Goal: Information Seeking & Learning: Check status

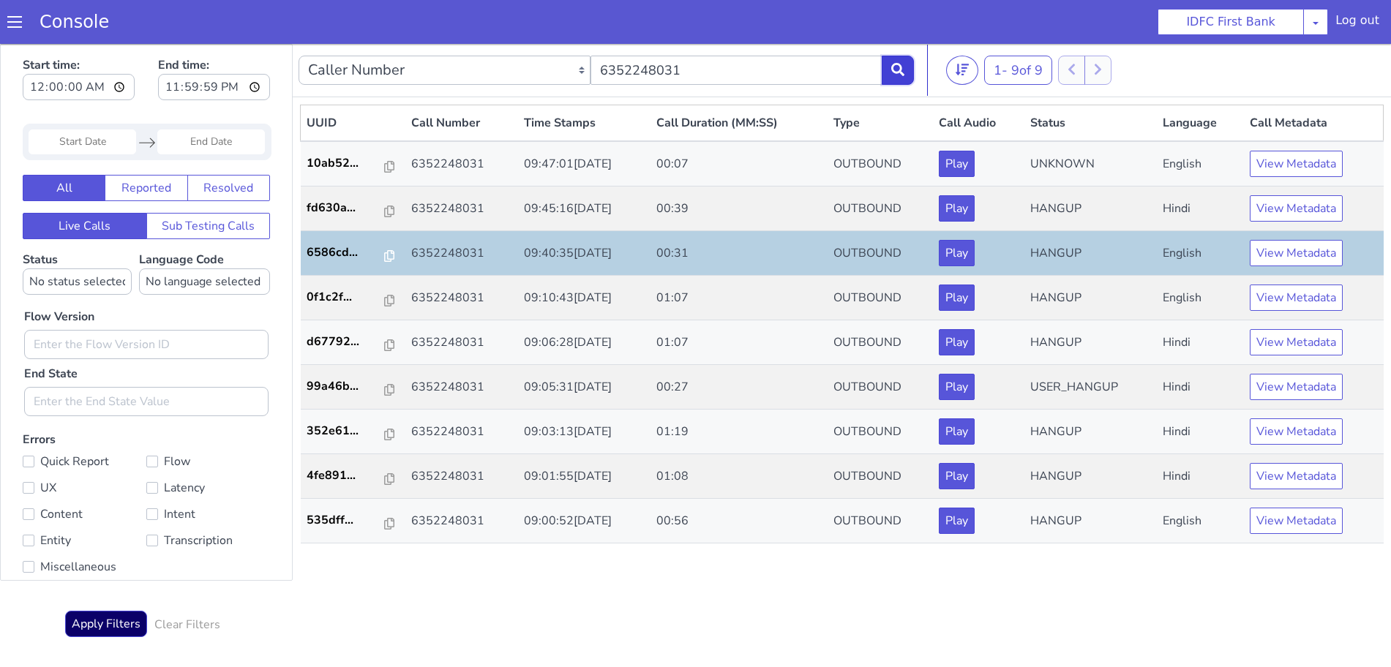
click at [898, 68] on icon at bounding box center [897, 69] width 13 height 13
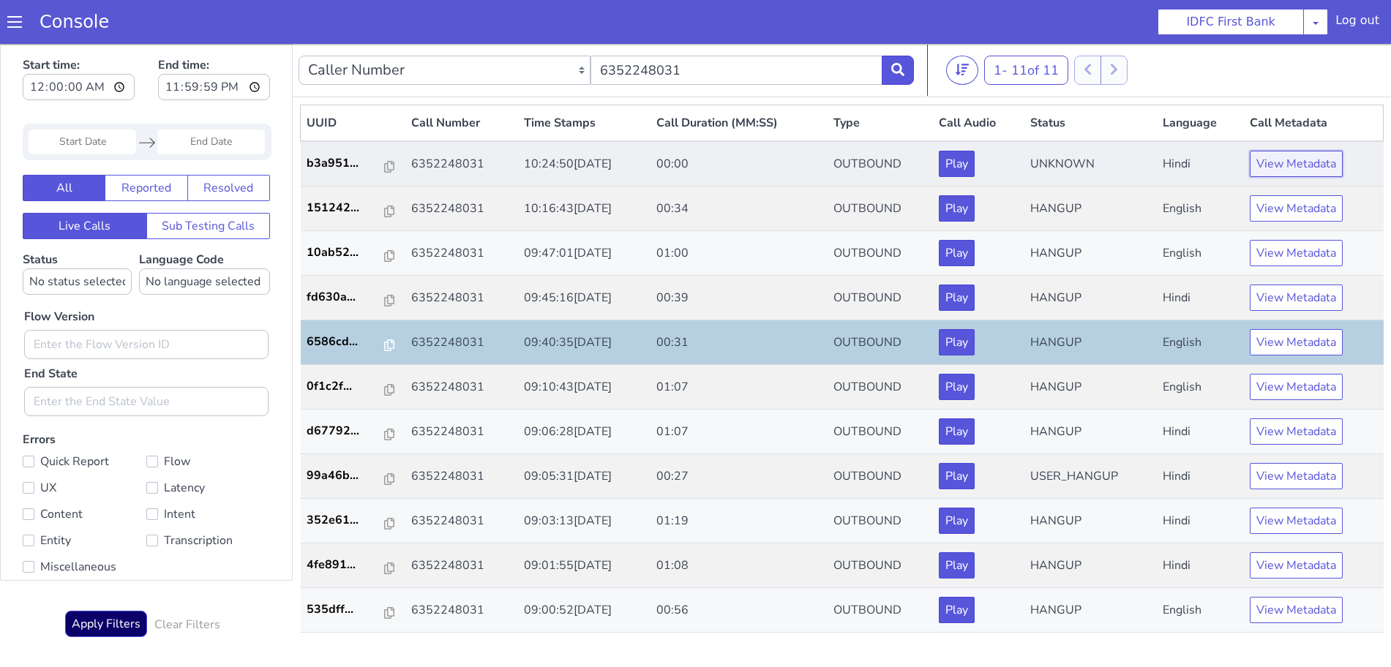
click at [1284, 162] on button "View Metadata" at bounding box center [1295, 164] width 93 height 26
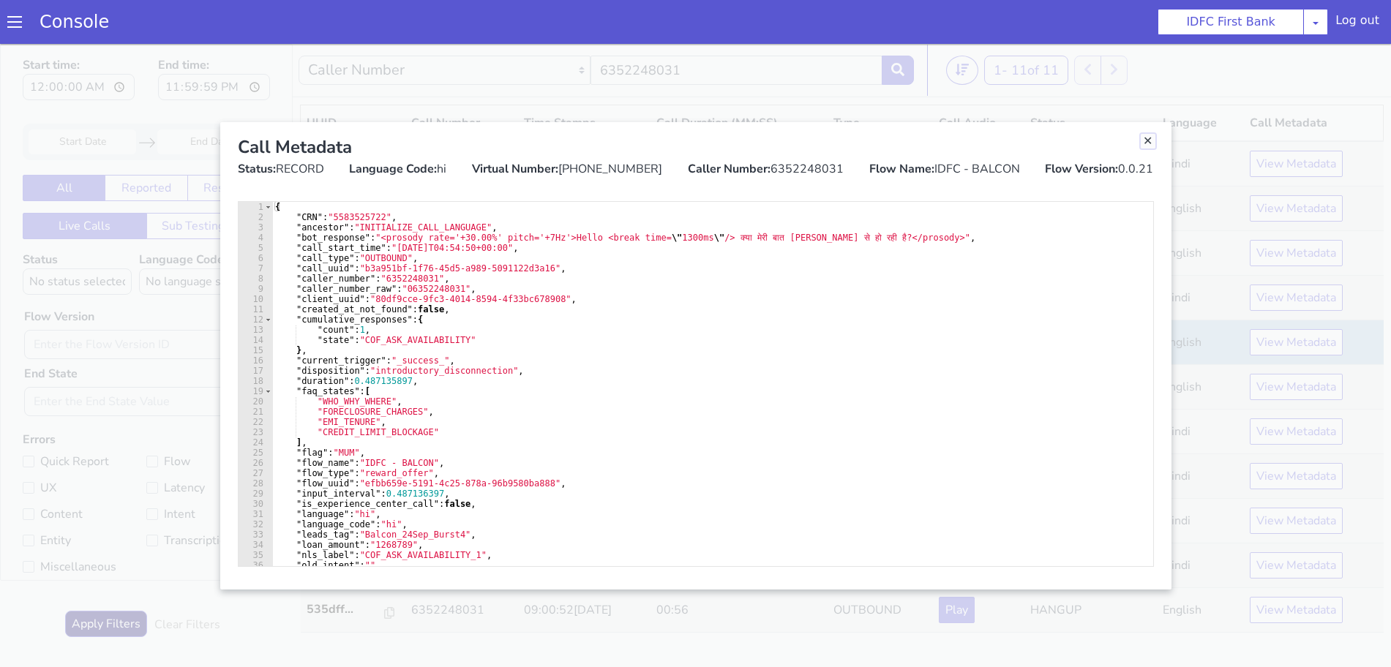
click at [1144, 141] on link "Close" at bounding box center [1147, 141] width 15 height 15
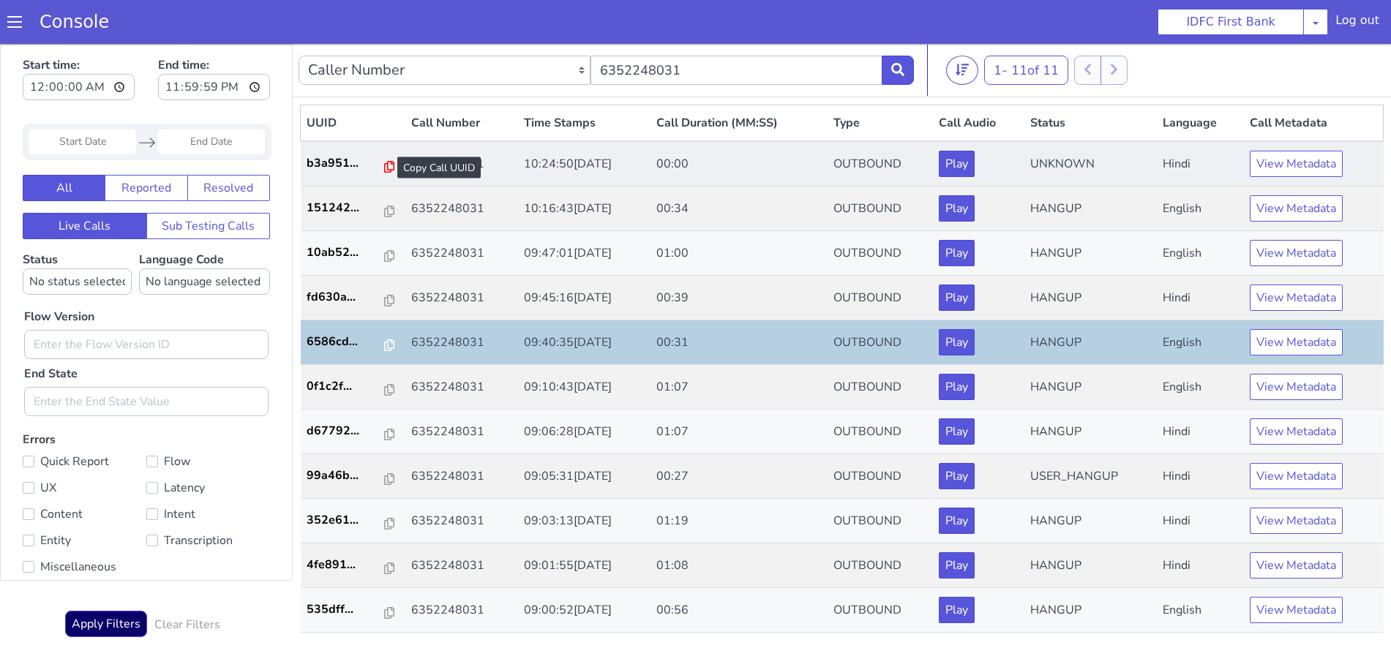
click at [384, 165] on icon at bounding box center [389, 167] width 10 height 12
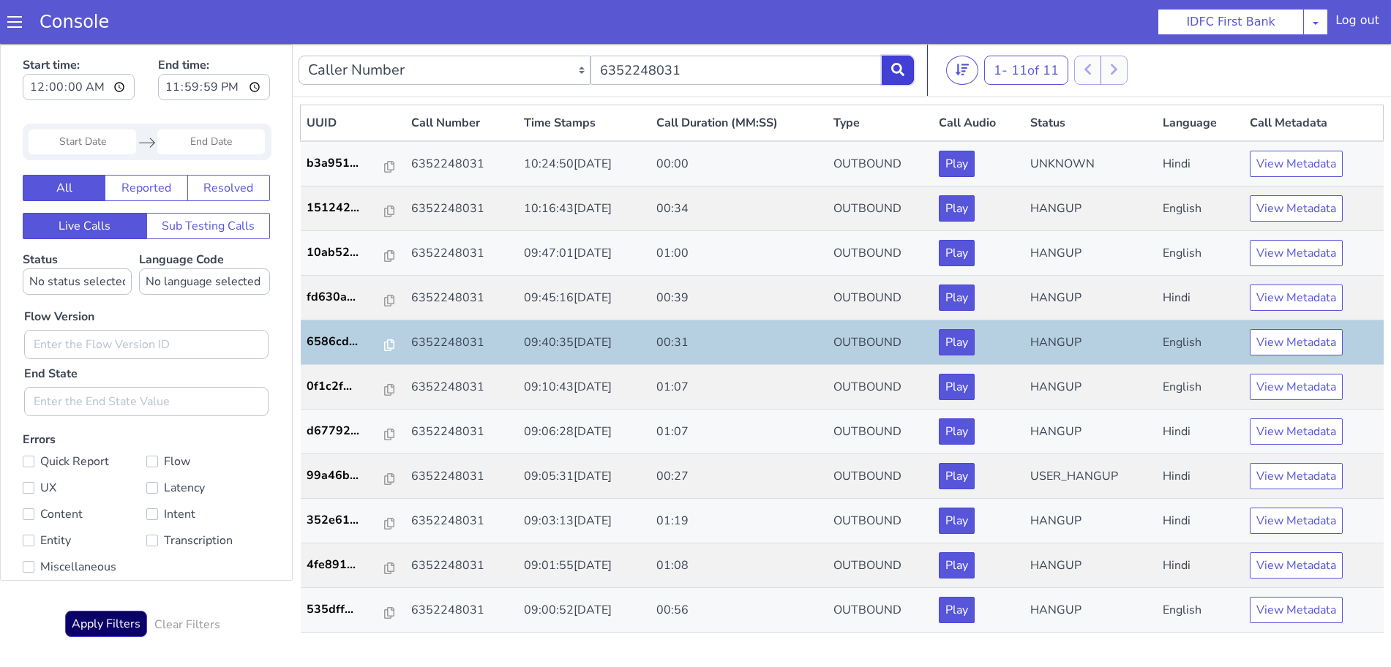
click at [893, 73] on icon at bounding box center [897, 69] width 13 height 13
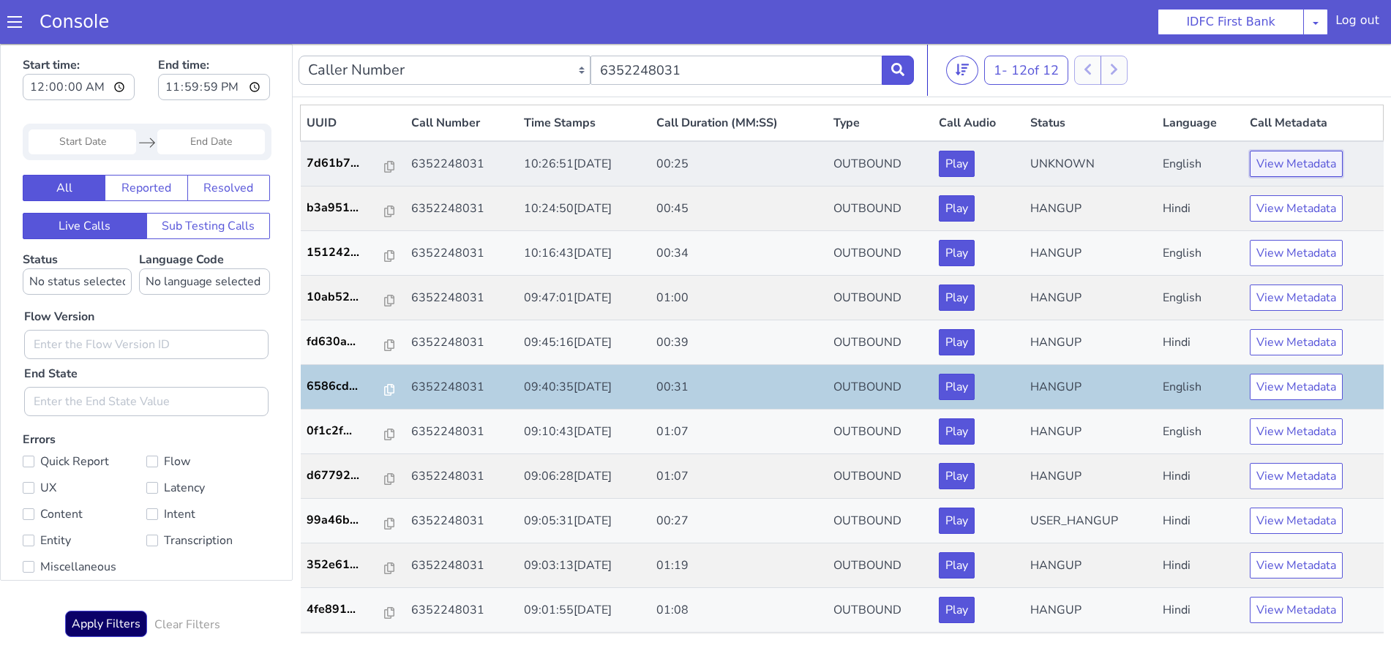
click at [1271, 171] on button "View Metadata" at bounding box center [1295, 164] width 93 height 26
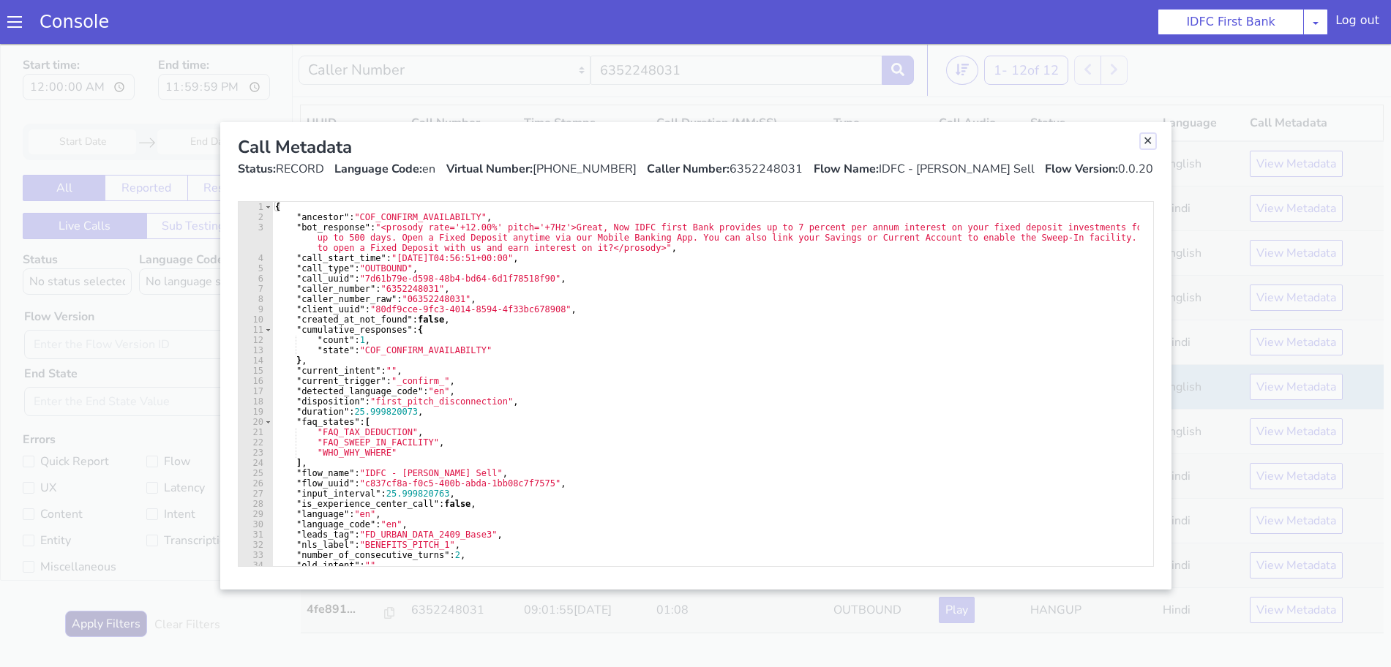
click at [1145, 143] on link "Close" at bounding box center [1147, 141] width 15 height 15
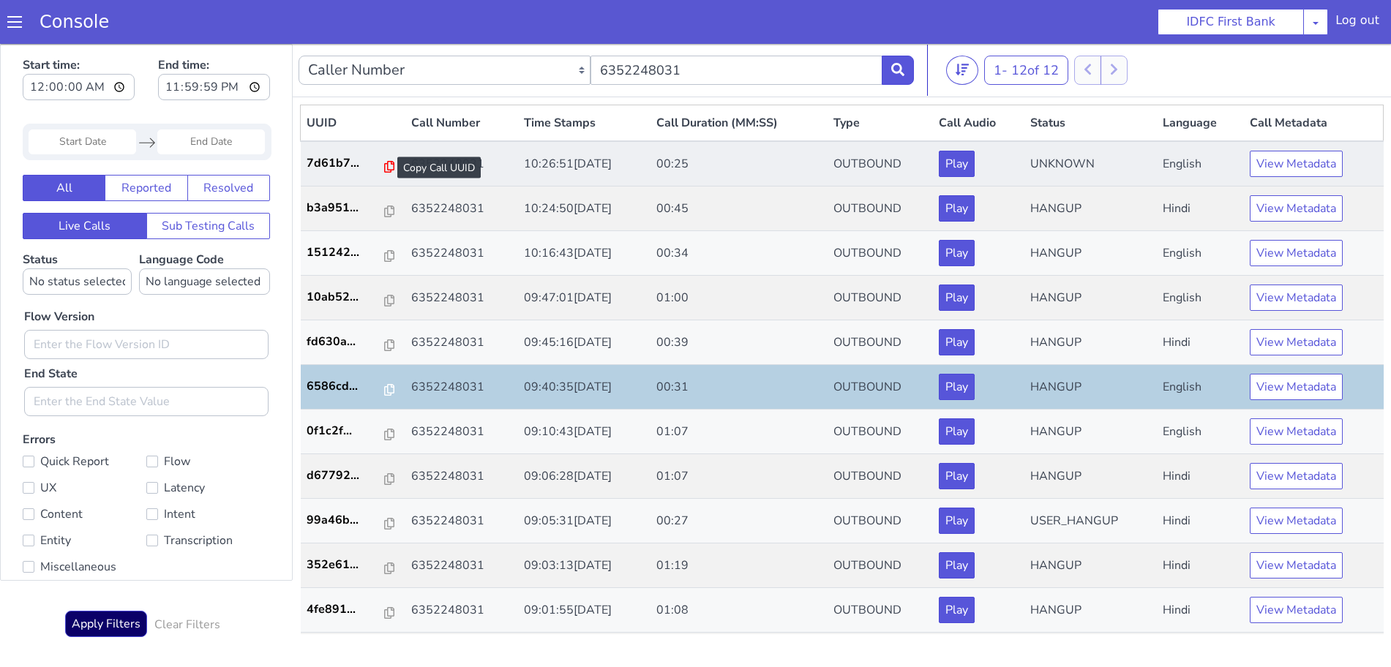
click at [384, 168] on icon at bounding box center [389, 167] width 10 height 12
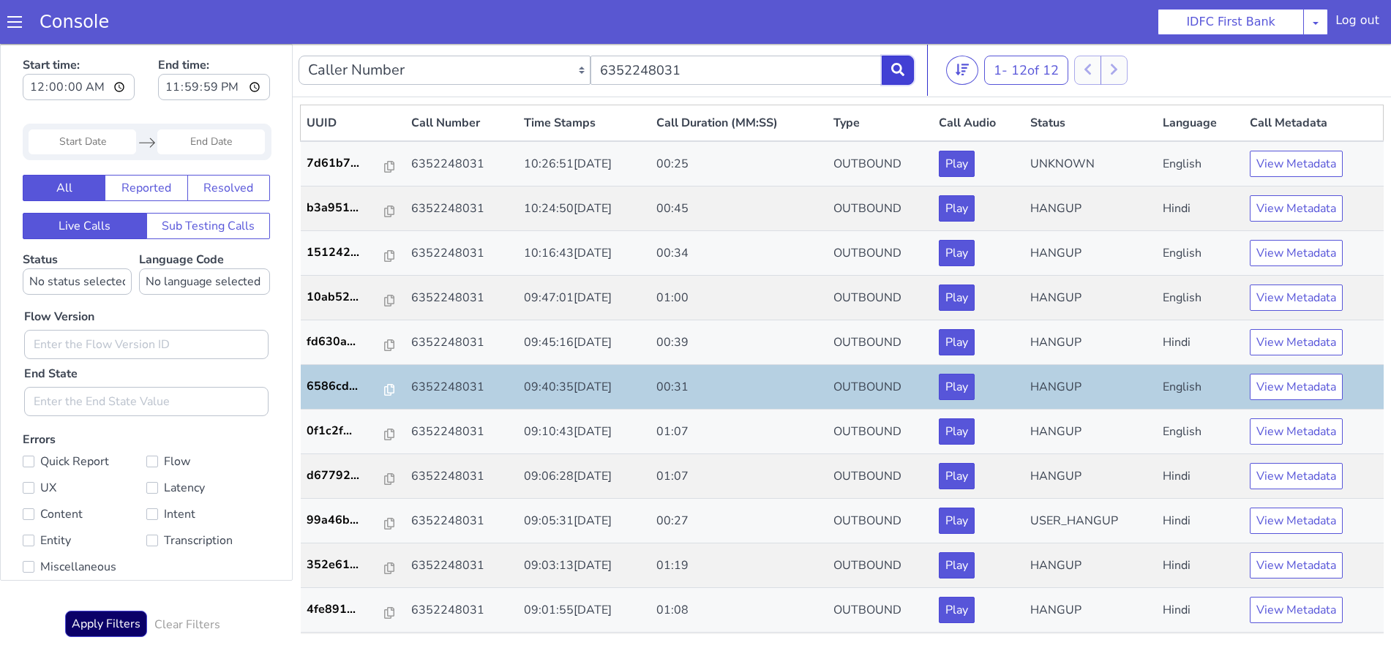
click at [906, 65] on button at bounding box center [897, 70] width 32 height 29
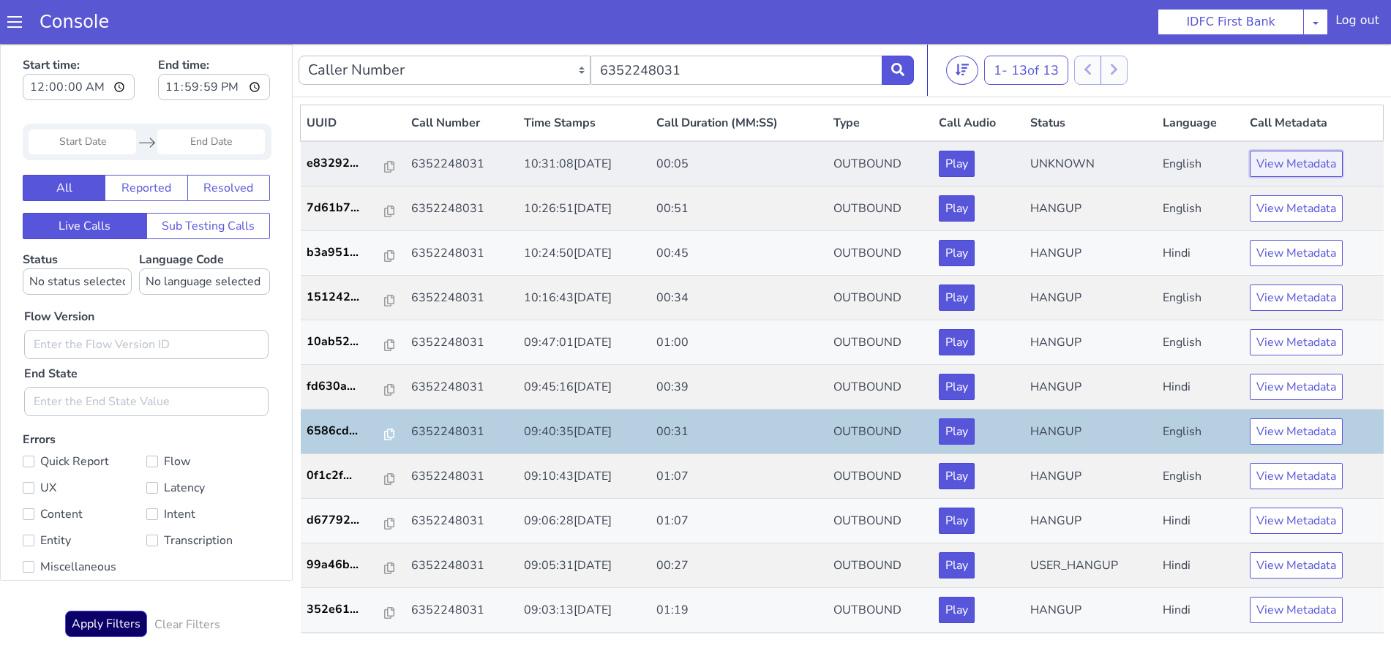
click at [1308, 162] on button "View Metadata" at bounding box center [1295, 164] width 93 height 26
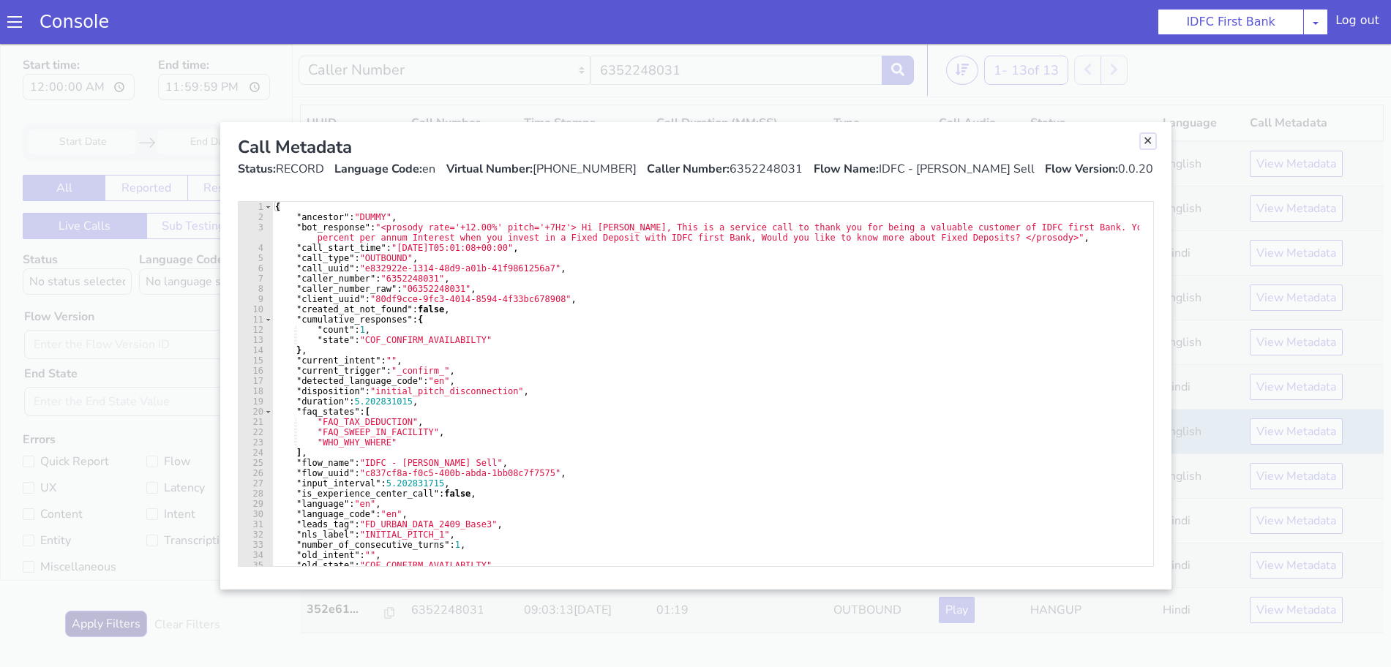
click at [1146, 140] on link "Close" at bounding box center [1147, 141] width 15 height 15
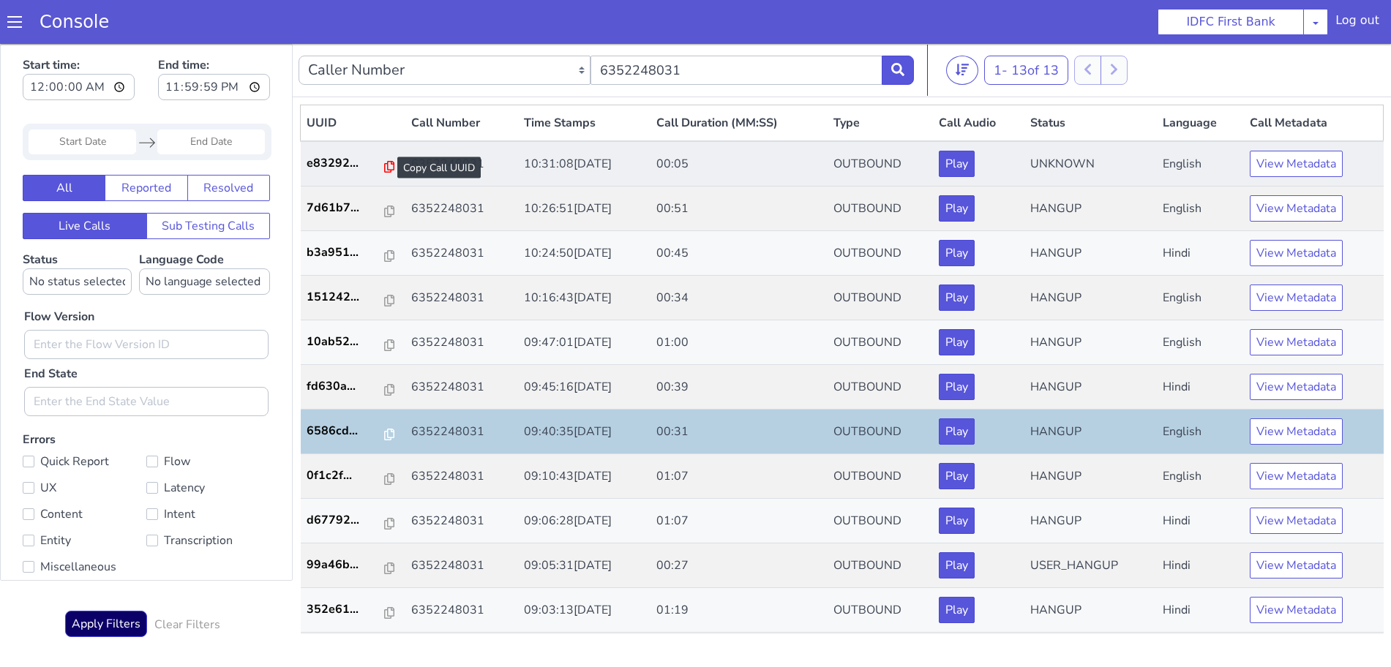
click at [384, 161] on icon at bounding box center [389, 167] width 10 height 12
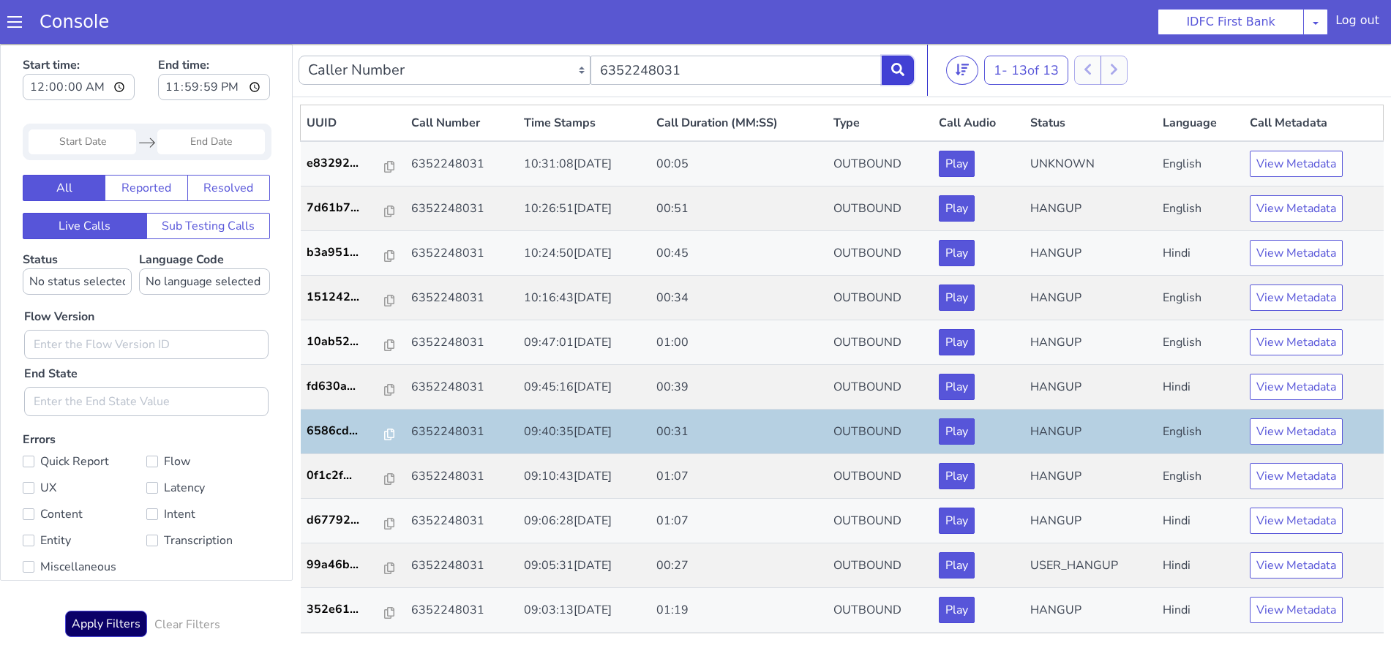
click at [896, 64] on icon at bounding box center [897, 69] width 13 height 13
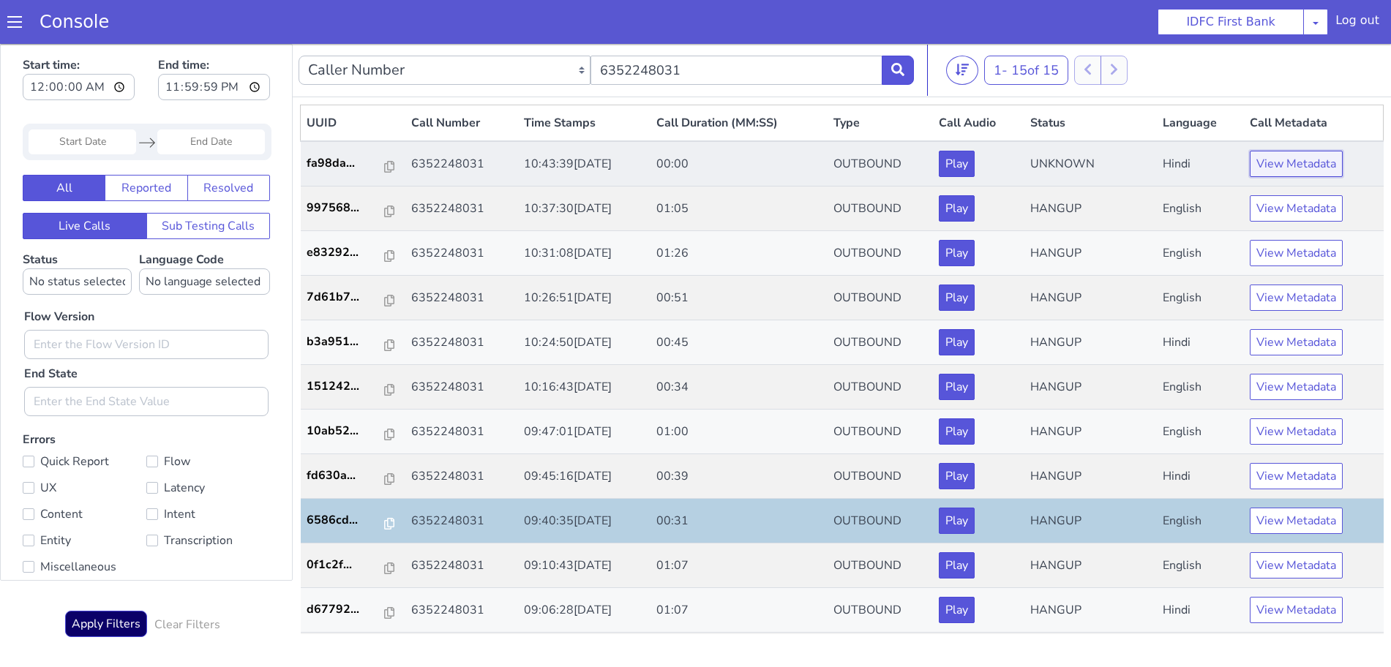
click at [1276, 167] on button "View Metadata" at bounding box center [1295, 164] width 93 height 26
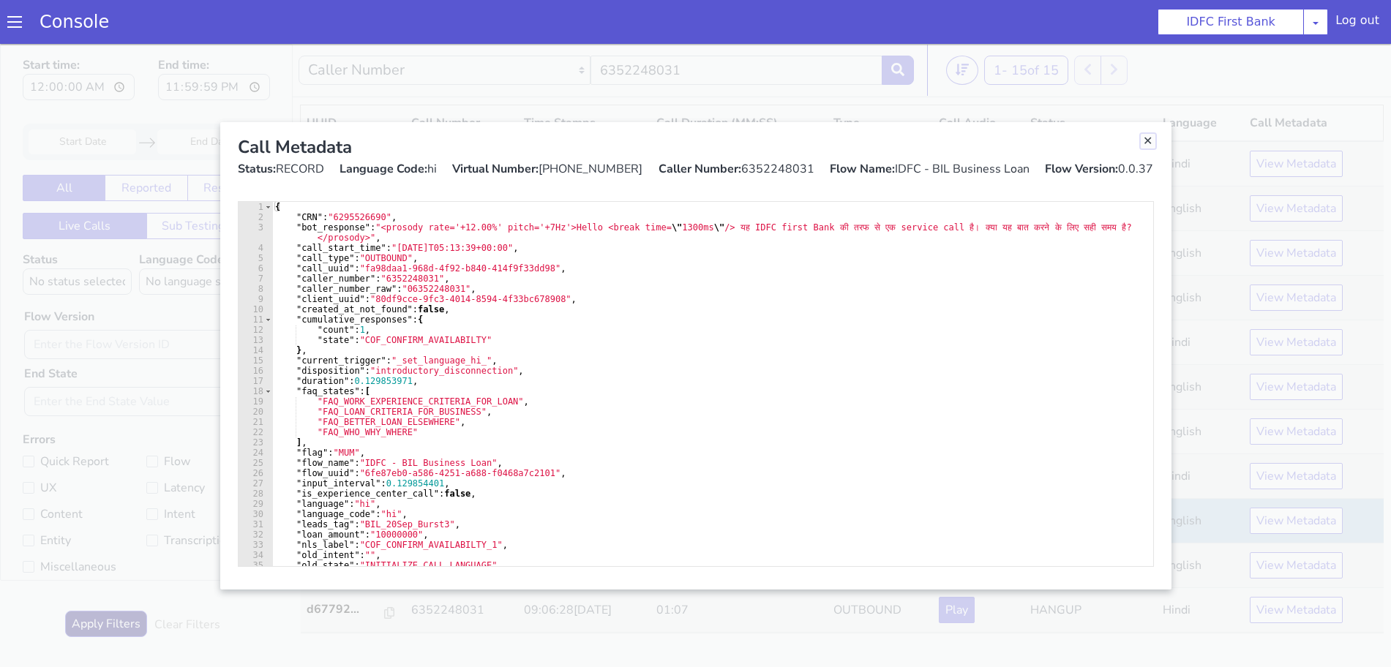
click at [1148, 140] on link "Close" at bounding box center [1147, 141] width 15 height 15
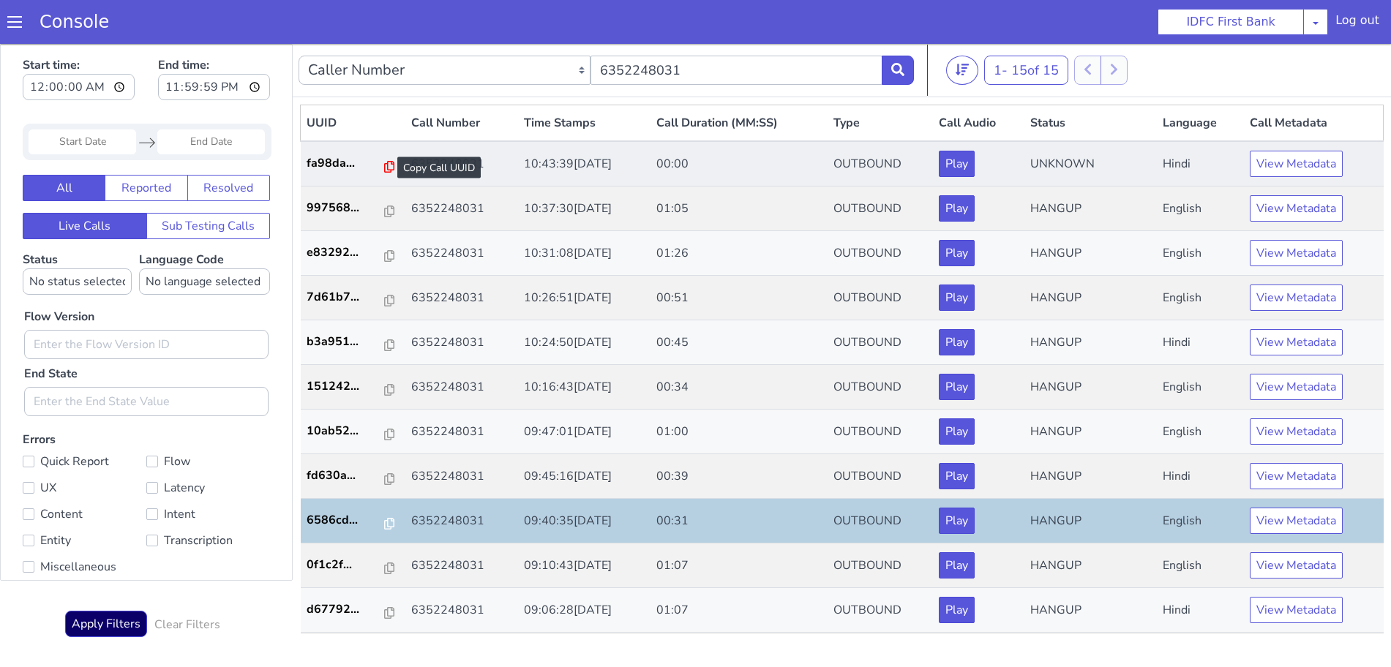
click at [384, 164] on icon at bounding box center [389, 167] width 10 height 12
